Goal: Check status: Check status

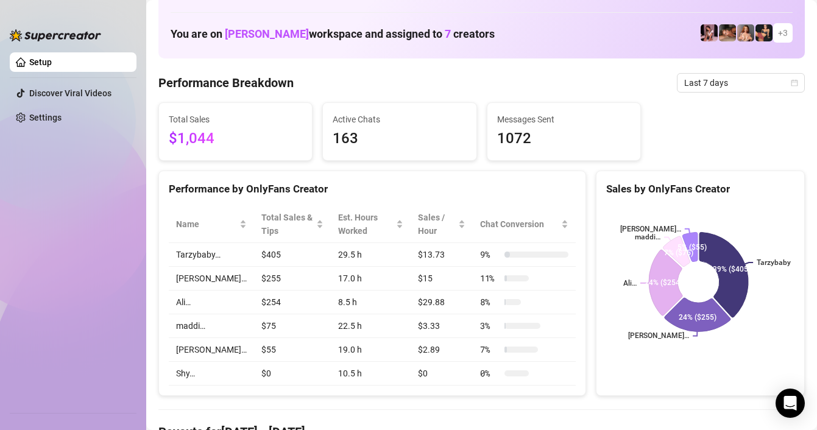
scroll to position [61, 0]
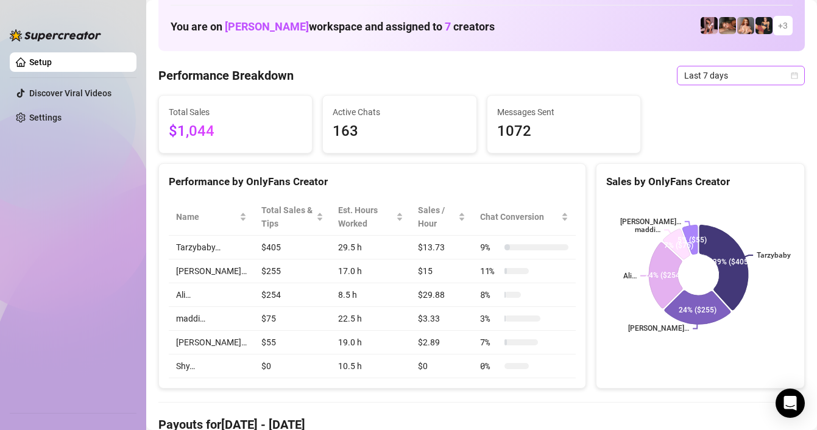
click at [690, 76] on span "Last 7 days" at bounding box center [740, 75] width 113 height 18
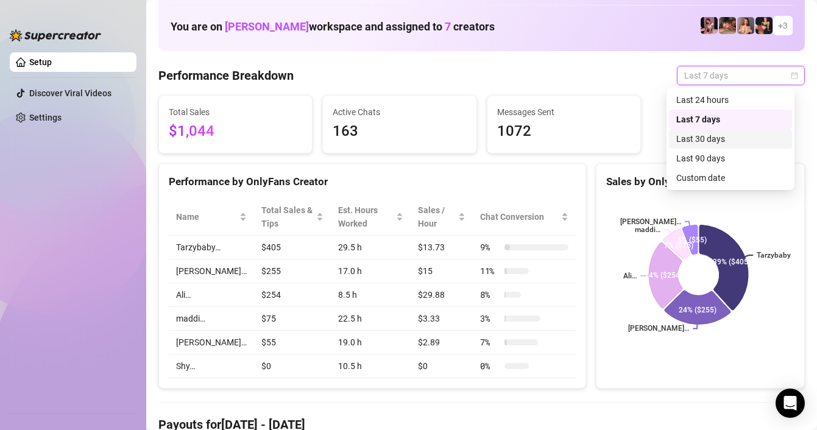
click at [710, 136] on div "Last 30 days" at bounding box center [730, 138] width 108 height 13
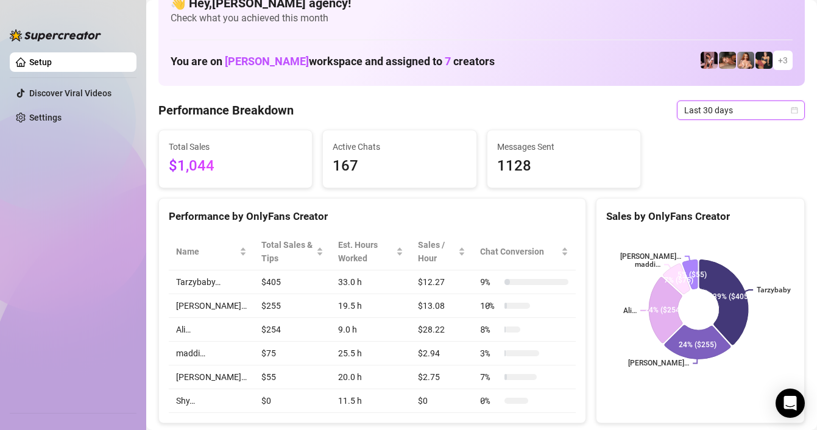
scroll to position [0, 0]
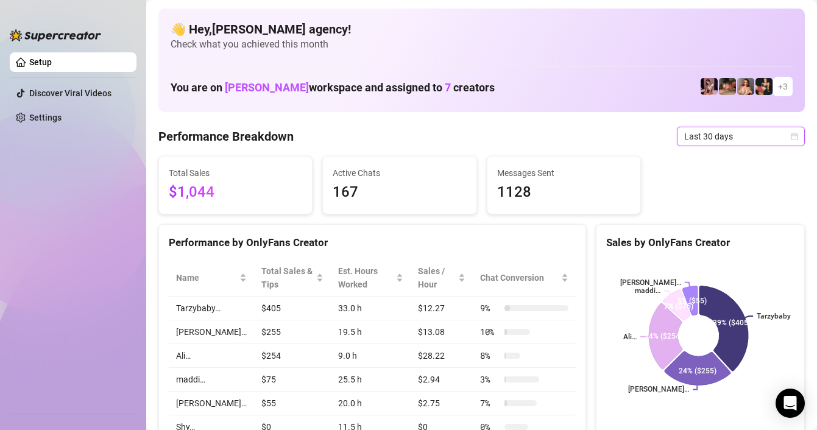
click at [703, 133] on span "Last 30 days" at bounding box center [740, 136] width 113 height 18
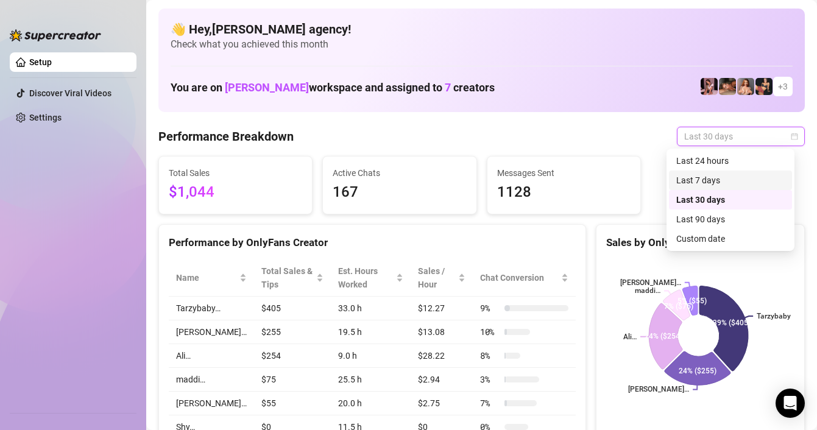
click at [707, 177] on div "Last 7 days" at bounding box center [730, 180] width 108 height 13
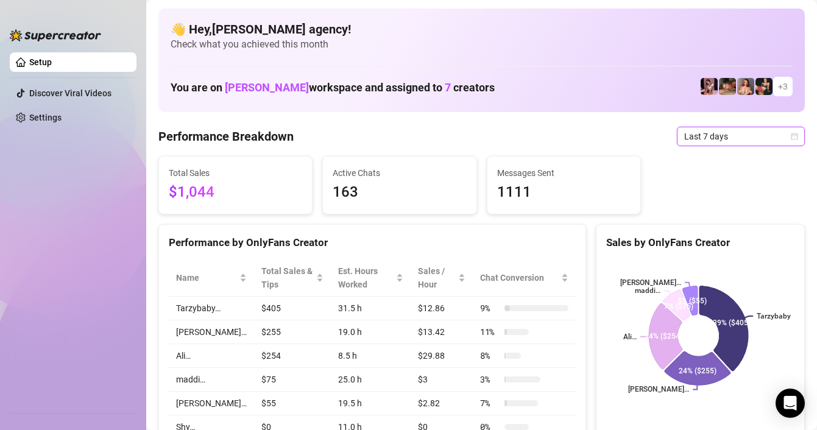
click at [695, 131] on span "Last 7 days" at bounding box center [740, 136] width 113 height 18
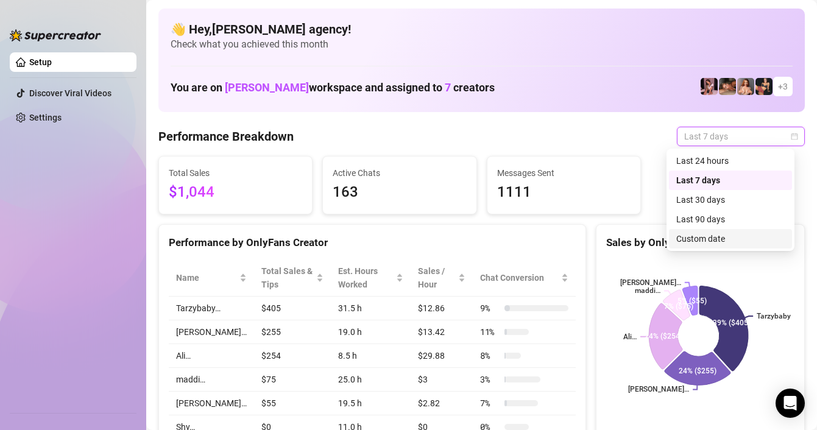
click at [718, 235] on div "Custom date" at bounding box center [730, 238] width 108 height 13
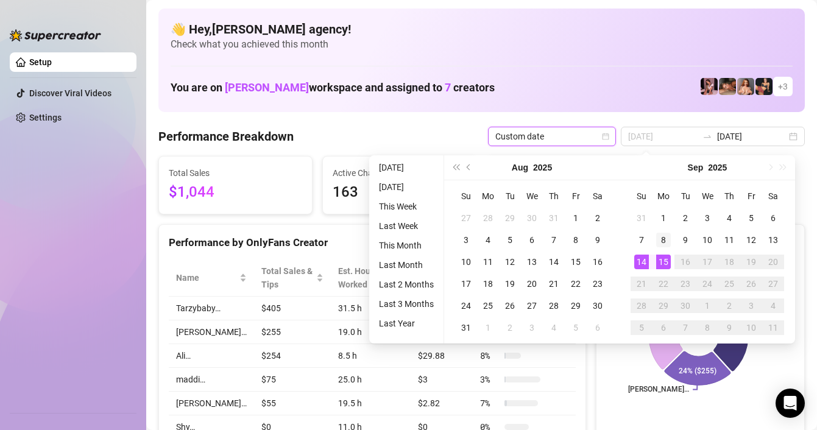
type input "[DATE]"
click at [665, 242] on div "8" at bounding box center [663, 240] width 15 height 15
type input "[DATE]"
click at [635, 264] on div "14" at bounding box center [641, 262] width 15 height 15
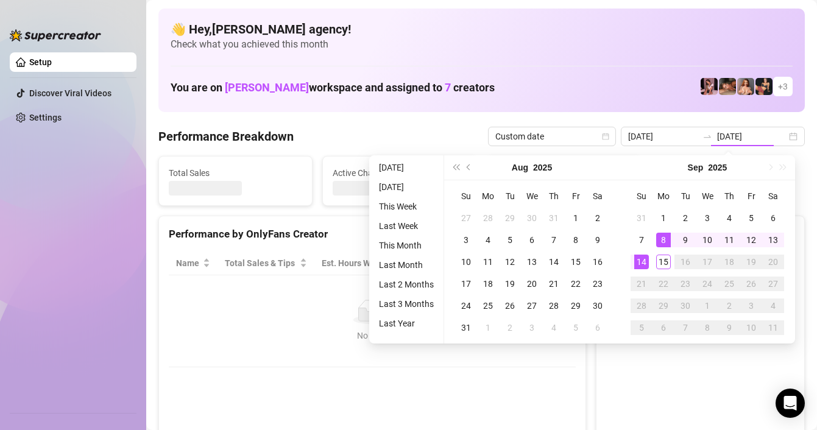
type input "[DATE]"
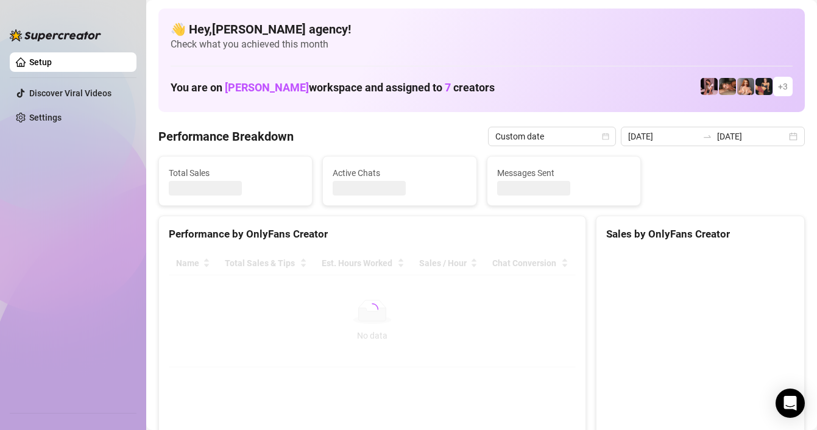
click at [630, 387] on canvas at bounding box center [698, 343] width 185 height 183
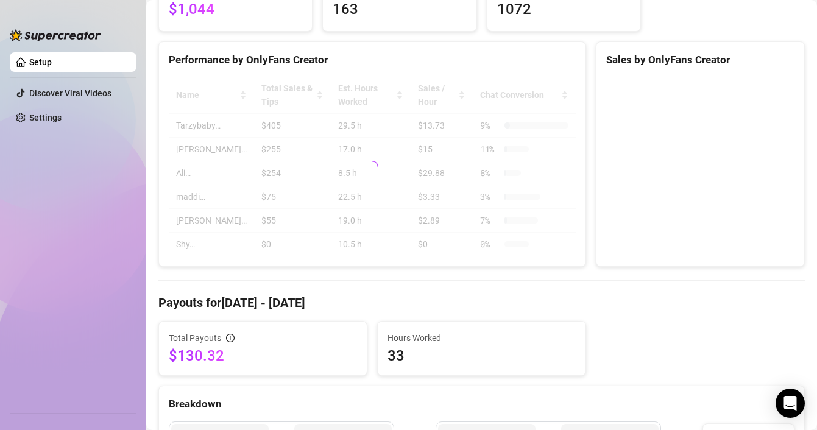
scroll to position [61, 0]
